Goal: Find specific page/section: Find specific page/section

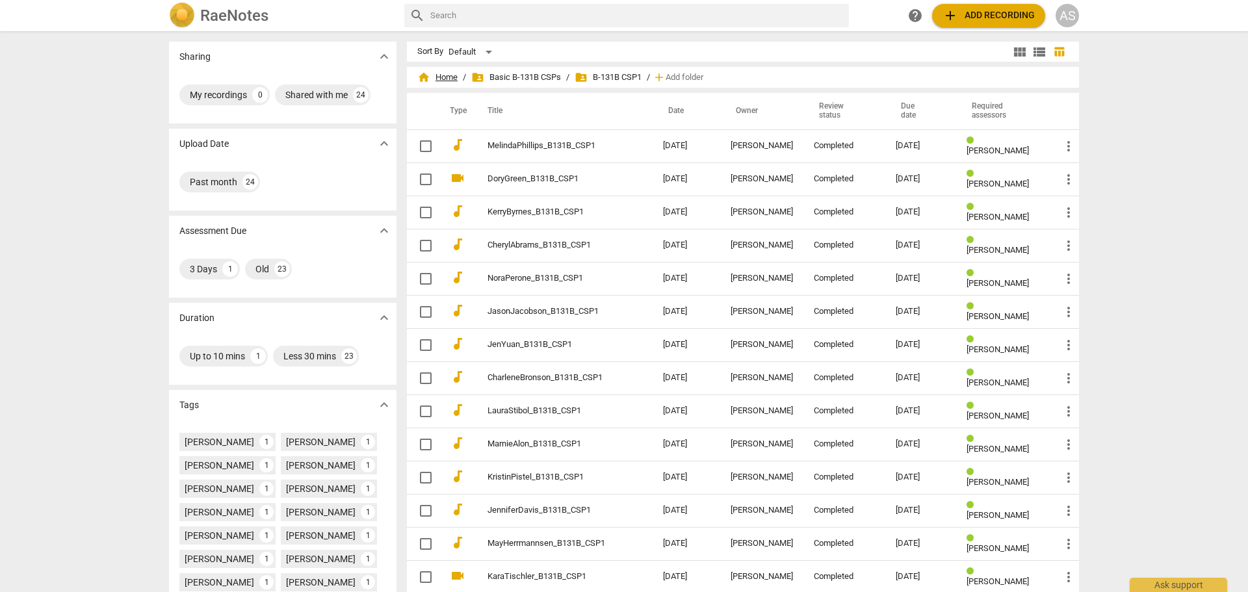
click at [443, 74] on span "home Home" at bounding box center [437, 77] width 40 height 13
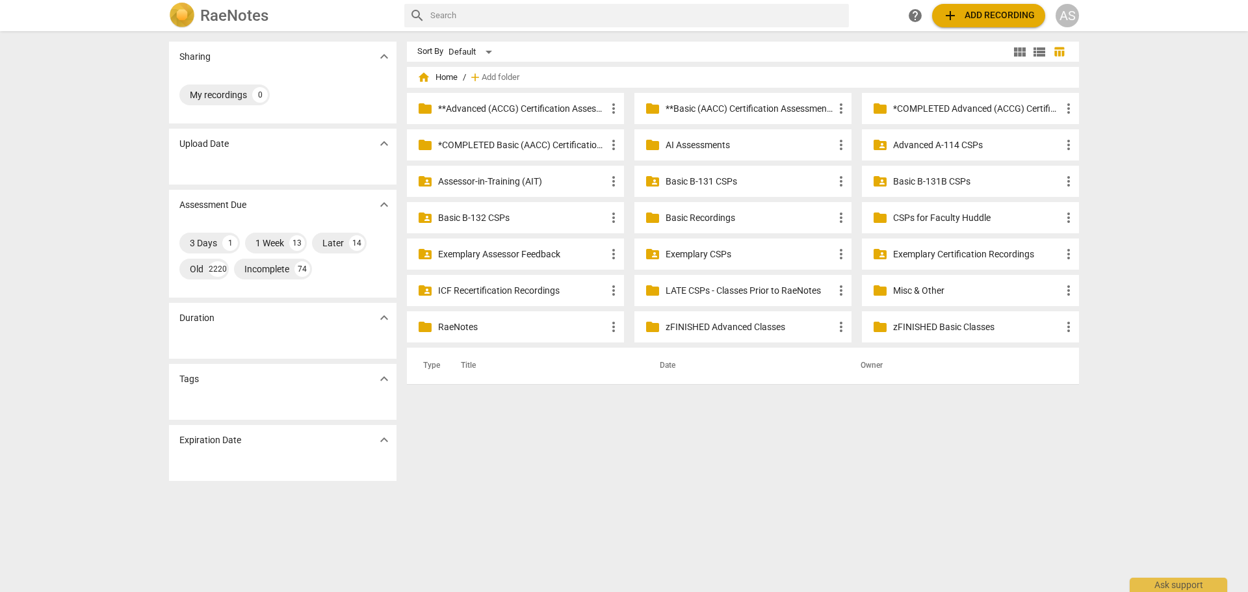
click at [933, 145] on p "Advanced A-114 CSPs" at bounding box center [977, 145] width 168 height 14
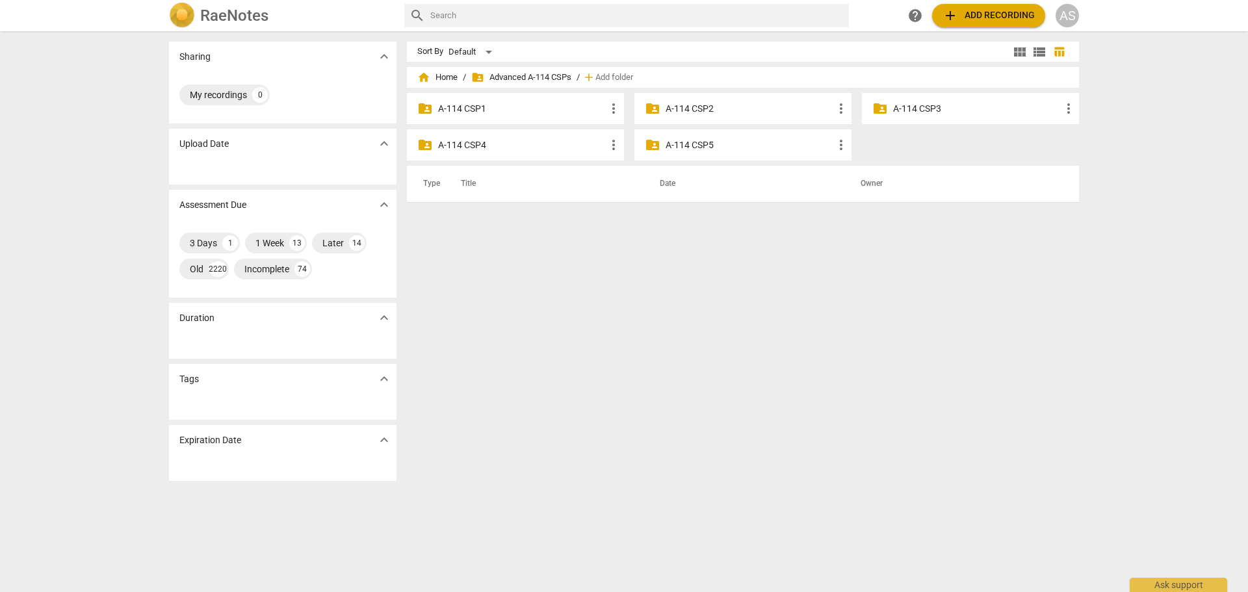
click at [928, 120] on div "folder_shared A-114 CSP3 more_vert" at bounding box center [970, 108] width 217 height 31
click at [930, 107] on p "A-114 CSP3" at bounding box center [977, 109] width 168 height 14
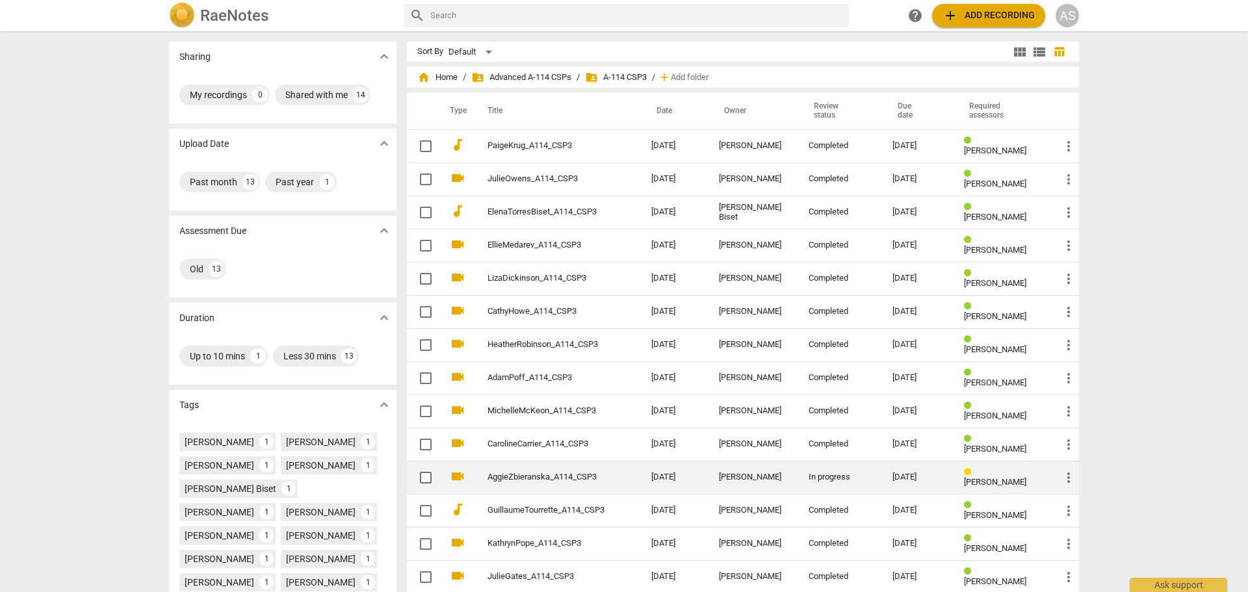
click at [586, 475] on link "AggieZbieranska_A114_CSP3" at bounding box center [545, 477] width 117 height 10
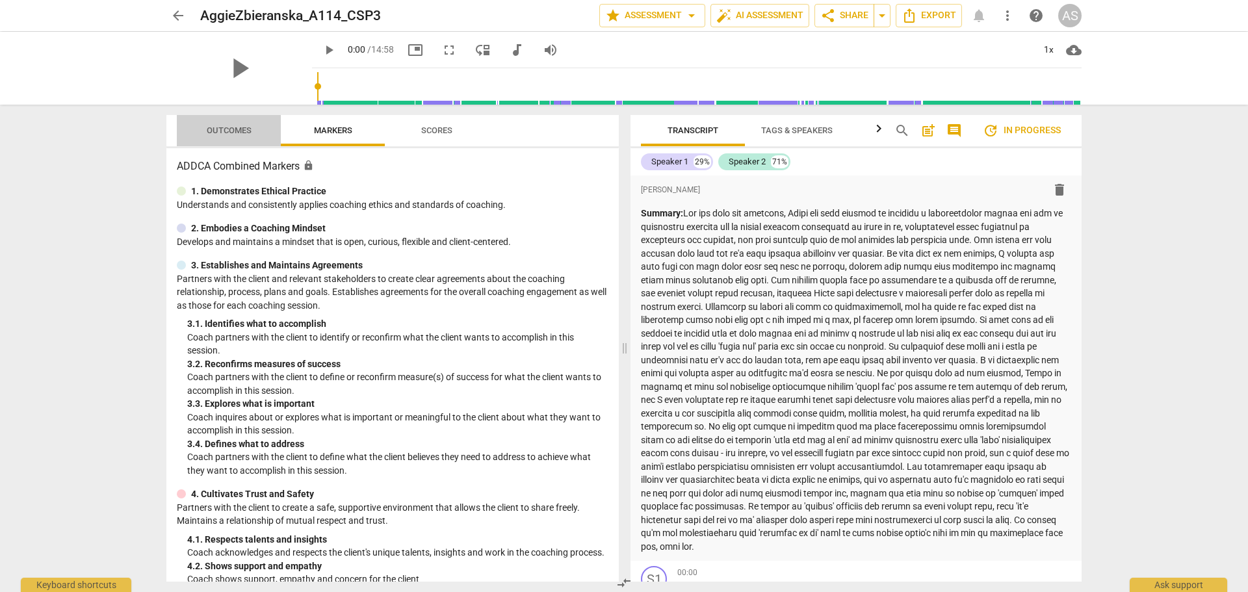
click at [224, 128] on span "Outcomes" at bounding box center [229, 130] width 45 height 10
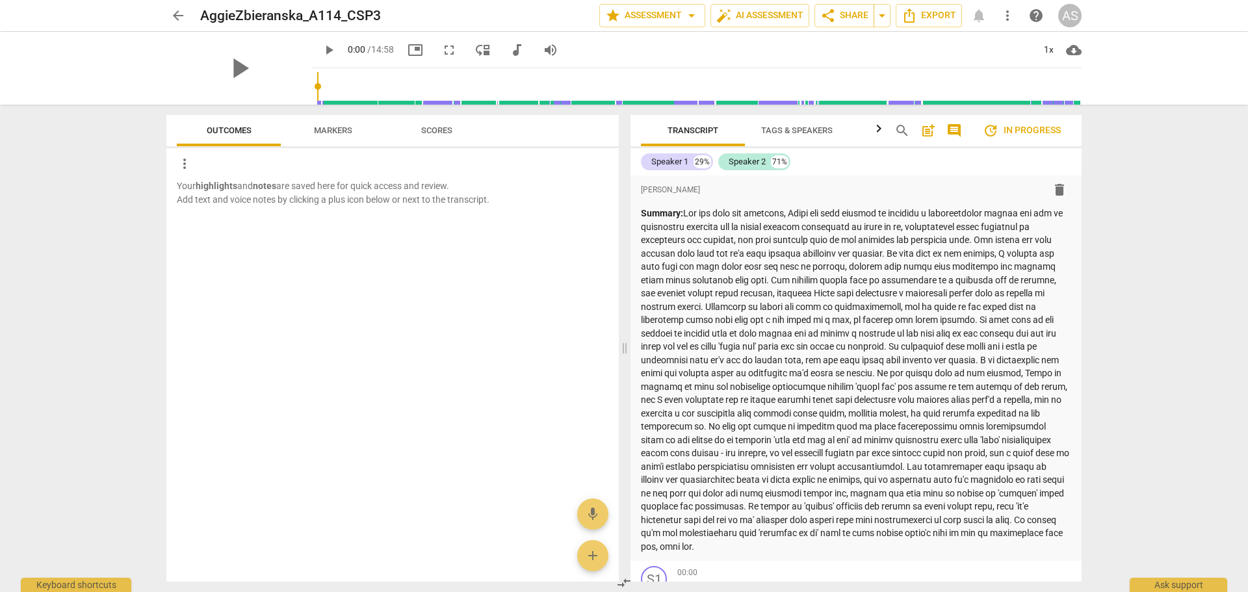
click at [179, 11] on span "arrow_back" at bounding box center [178, 16] width 16 height 16
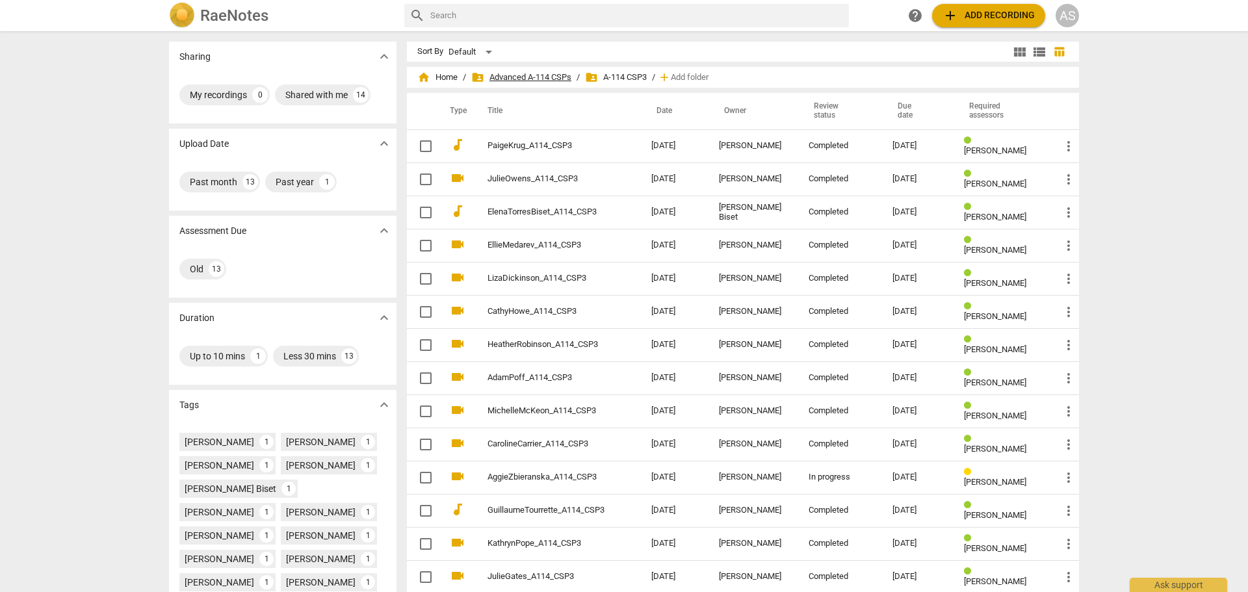
click at [507, 73] on span "folder_shared Advanced A-114 CSPs" at bounding box center [521, 77] width 100 height 13
